Goal: Find specific fact: Find specific fact

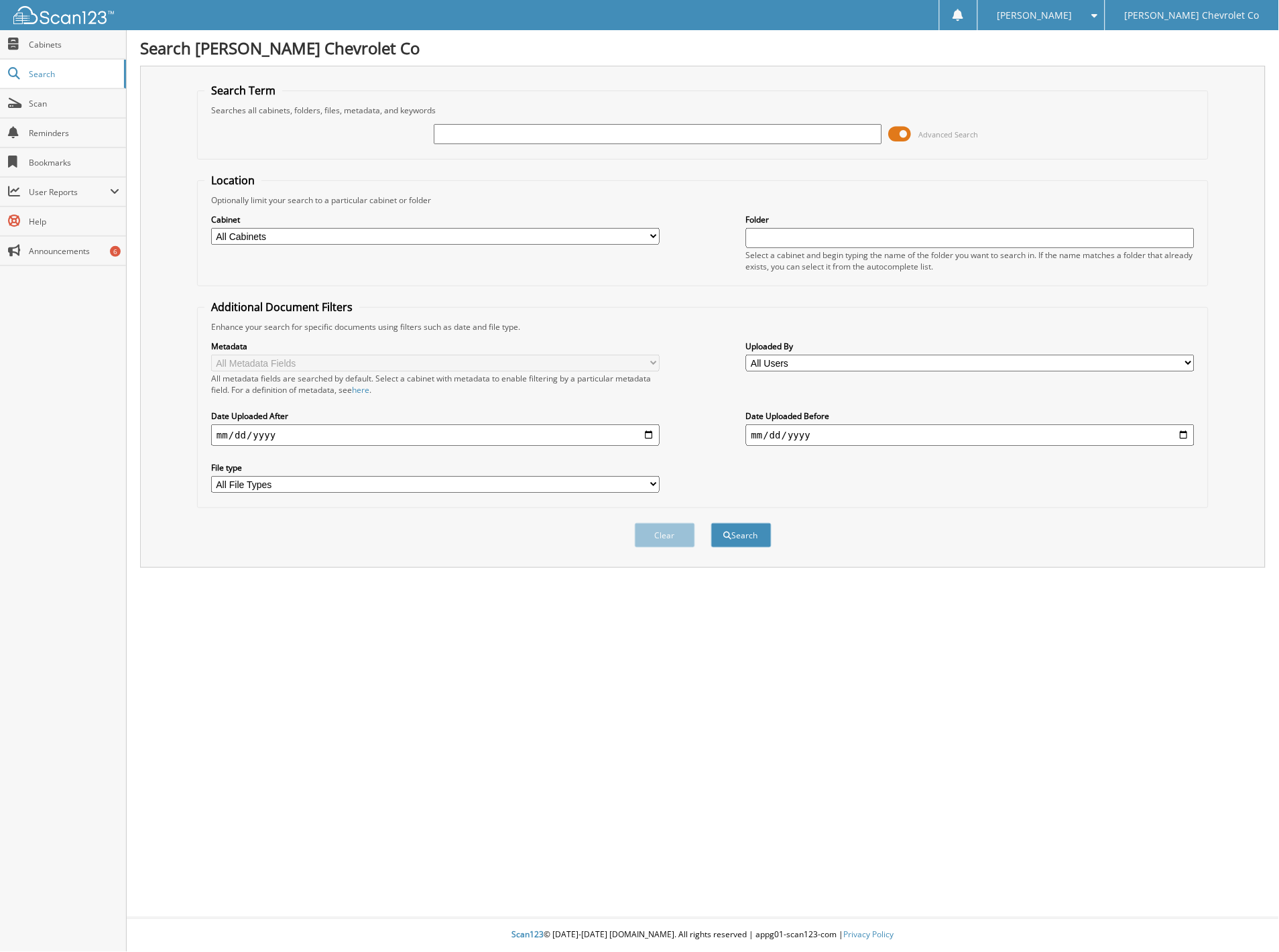
click at [451, 139] on input "text" at bounding box center [658, 133] width 448 height 20
type input "6055159"
click at [711, 523] on button "Search" at bounding box center [741, 535] width 60 height 25
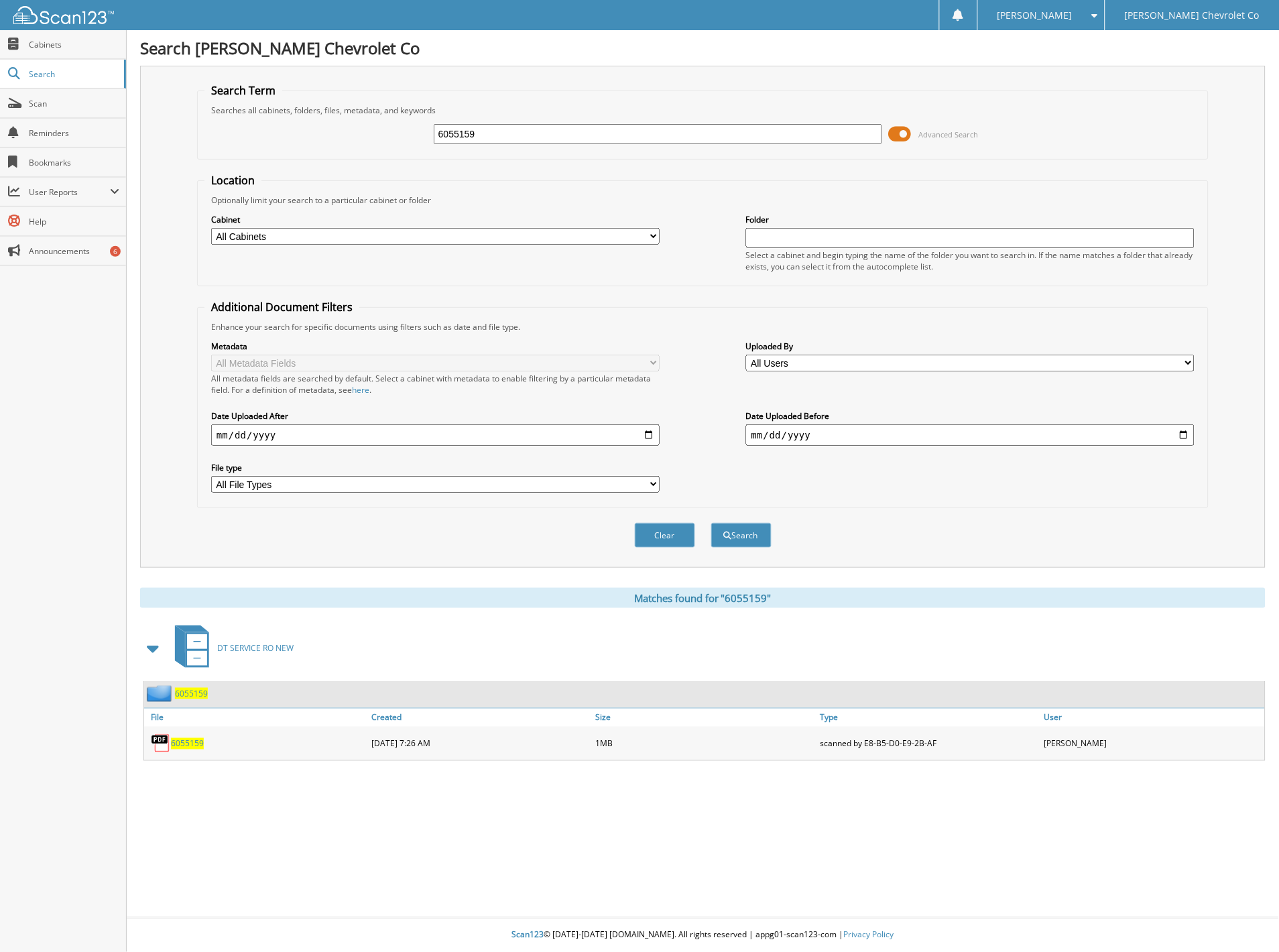
click at [189, 738] on span "6055159" at bounding box center [187, 743] width 33 height 11
